Goal: Navigation & Orientation: Find specific page/section

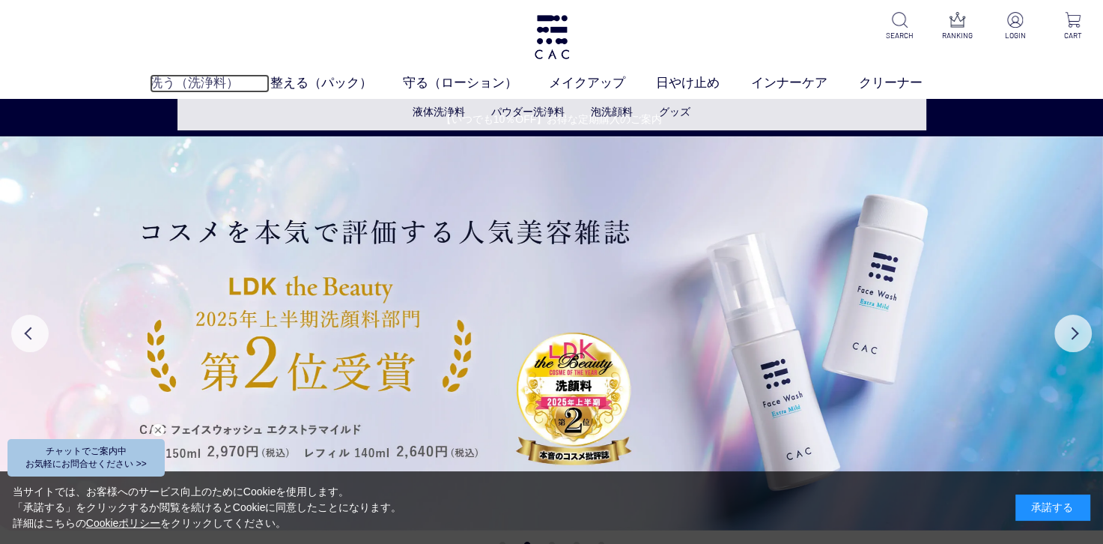
click at [209, 80] on link "洗う（洗浄料）" at bounding box center [210, 83] width 121 height 19
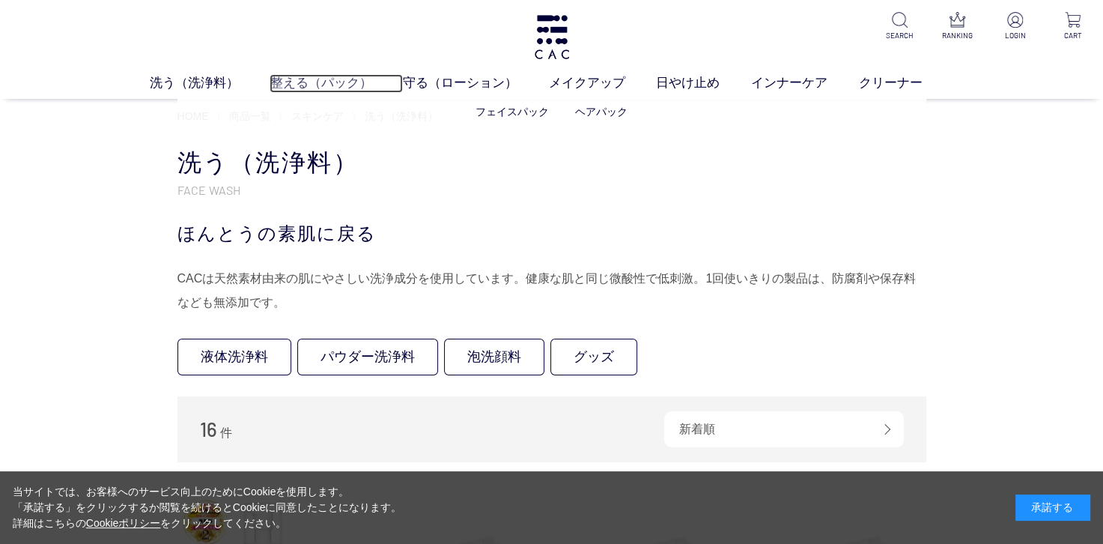
click at [333, 81] on link "整える（パック）" at bounding box center [336, 83] width 133 height 19
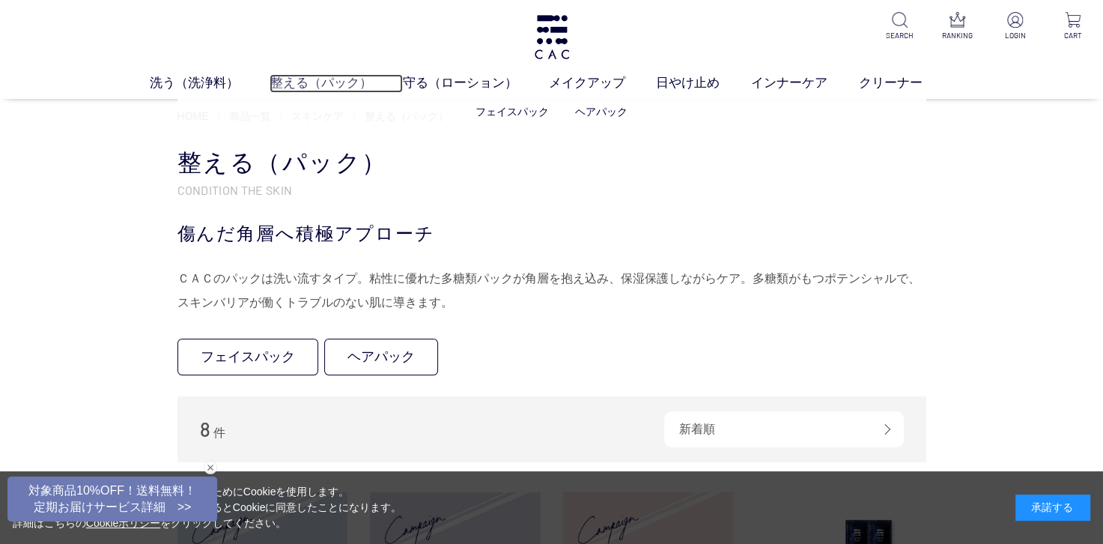
click at [313, 90] on link "整える（パック）" at bounding box center [336, 83] width 133 height 19
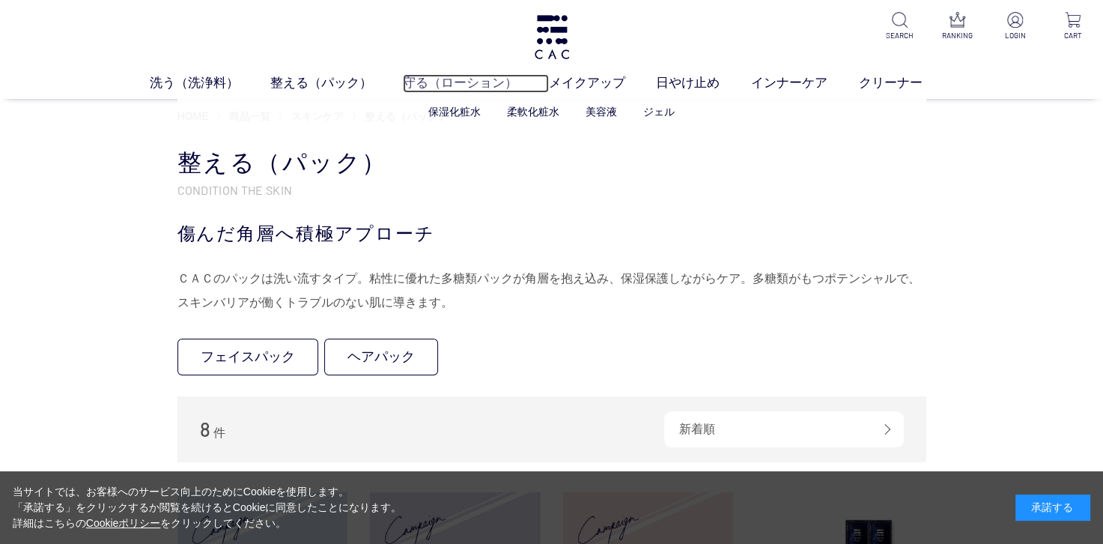
click at [494, 85] on link "守る（ローション）" at bounding box center [476, 83] width 146 height 19
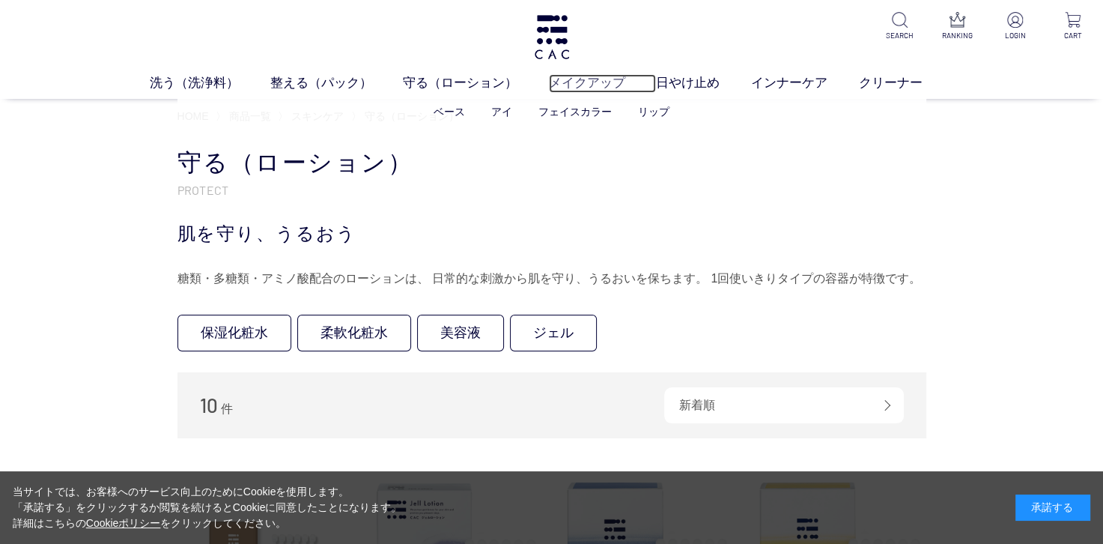
click at [579, 84] on link "メイクアップ" at bounding box center [603, 83] width 108 height 19
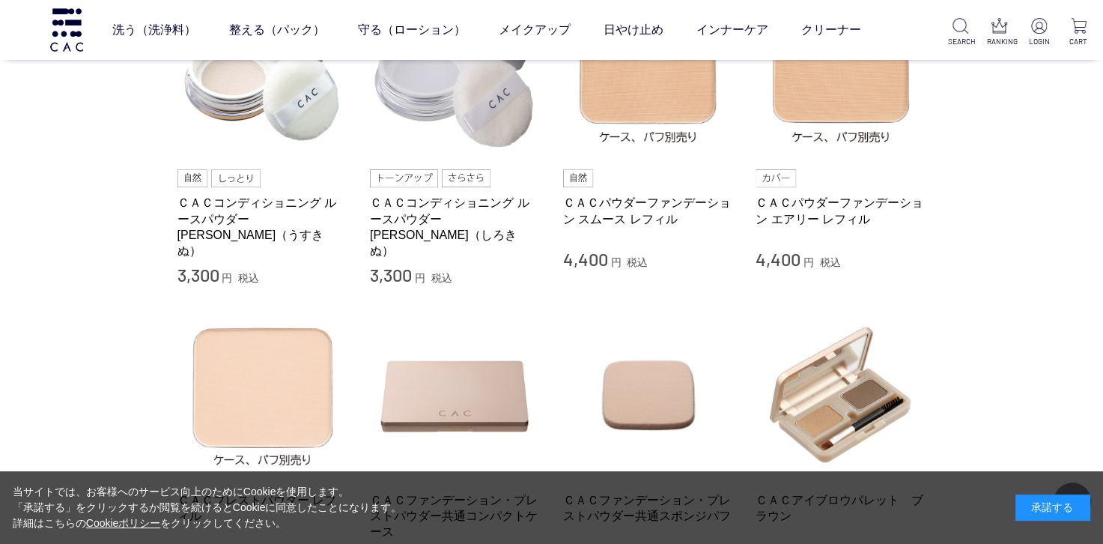
scroll to position [389, 0]
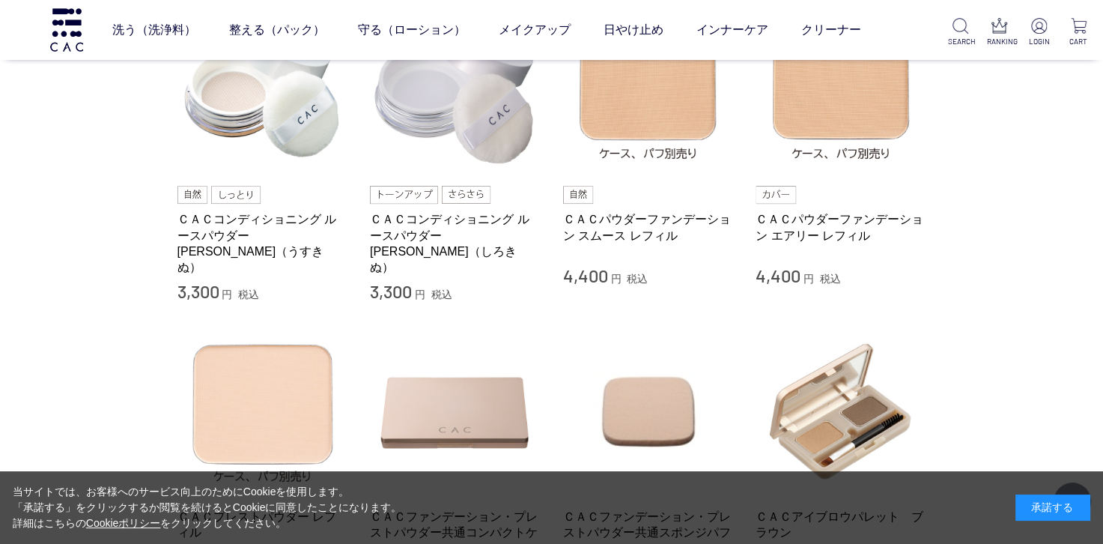
drag, startPoint x: 1059, startPoint y: 100, endPoint x: 1056, endPoint y: 85, distance: 14.4
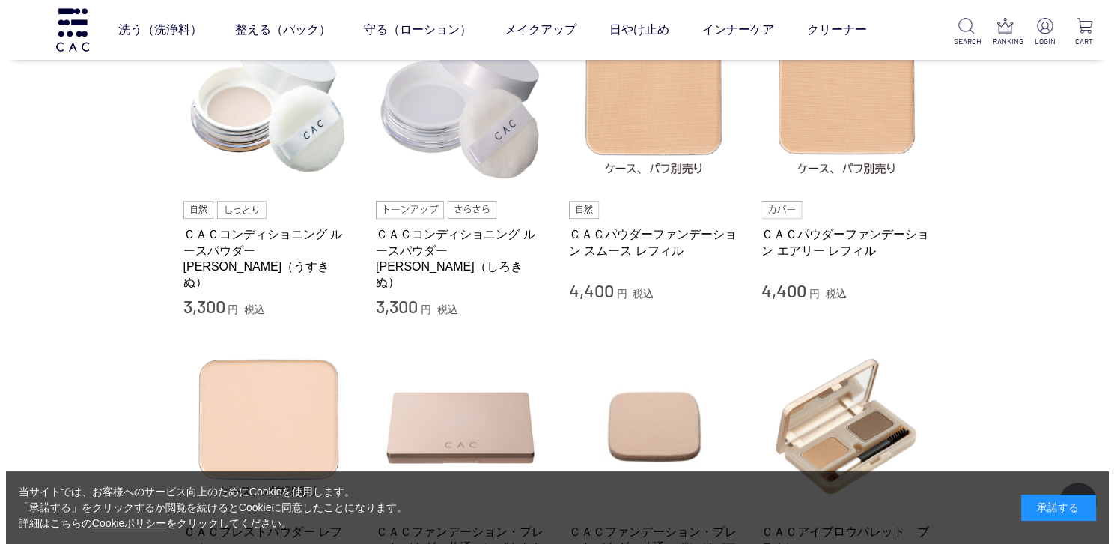
scroll to position [0, 0]
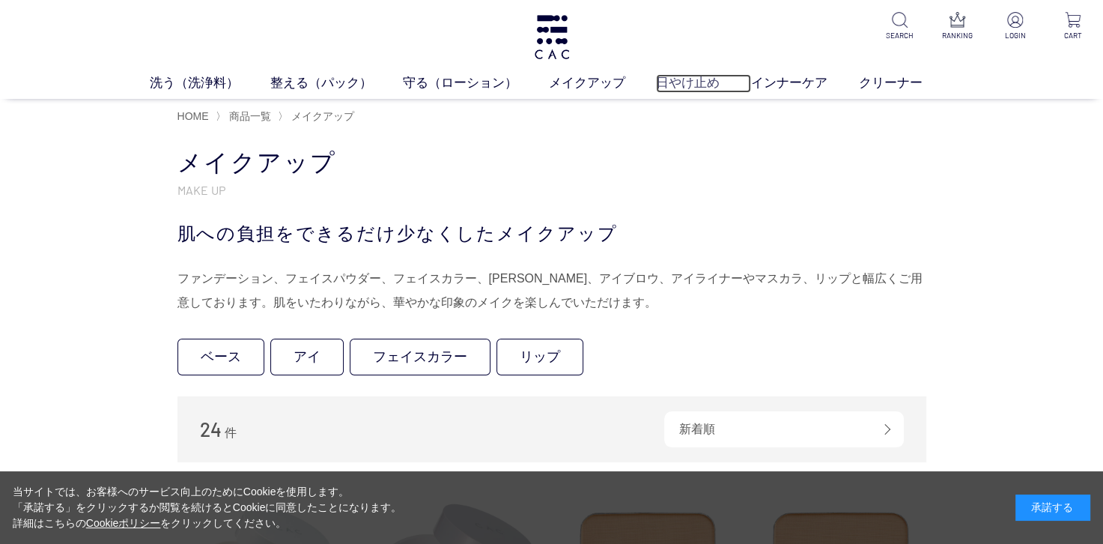
click at [696, 82] on link "日やけ止め" at bounding box center [703, 83] width 95 height 19
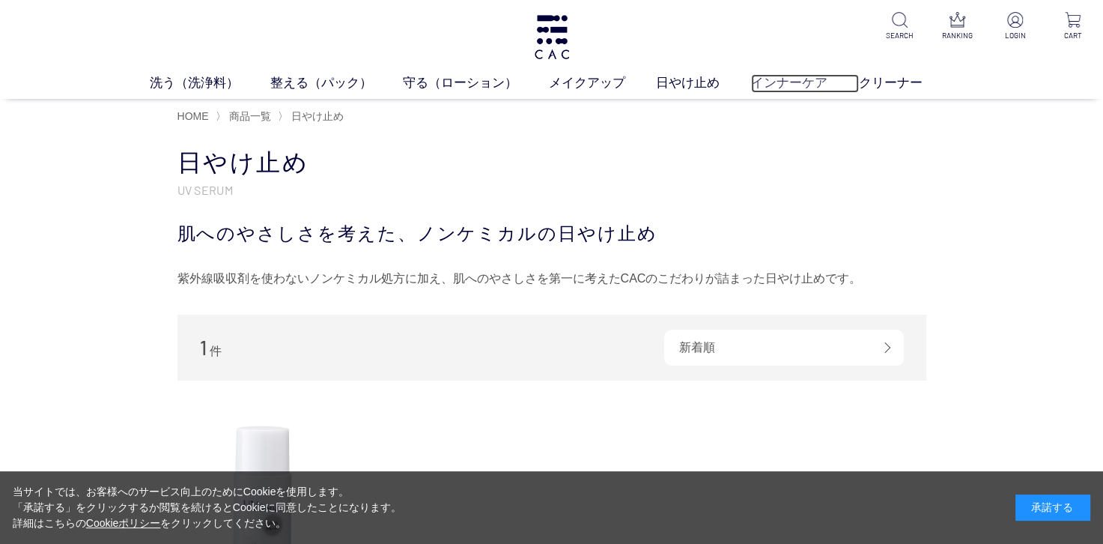
click at [777, 82] on link "インナーケア" at bounding box center [805, 83] width 108 height 19
